Goal: Information Seeking & Learning: Learn about a topic

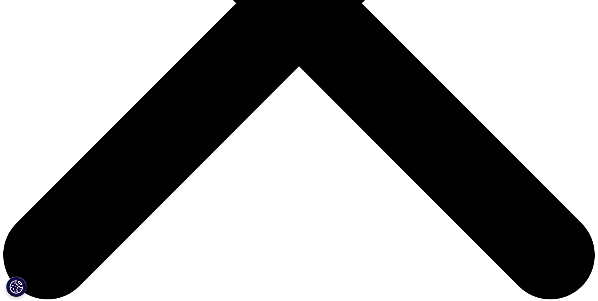
scroll to position [305, 0]
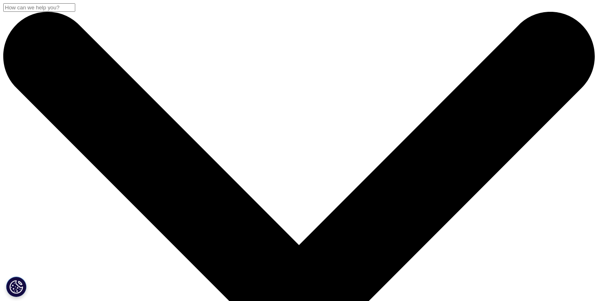
scroll to position [305, 0]
